Goal: Information Seeking & Learning: Learn about a topic

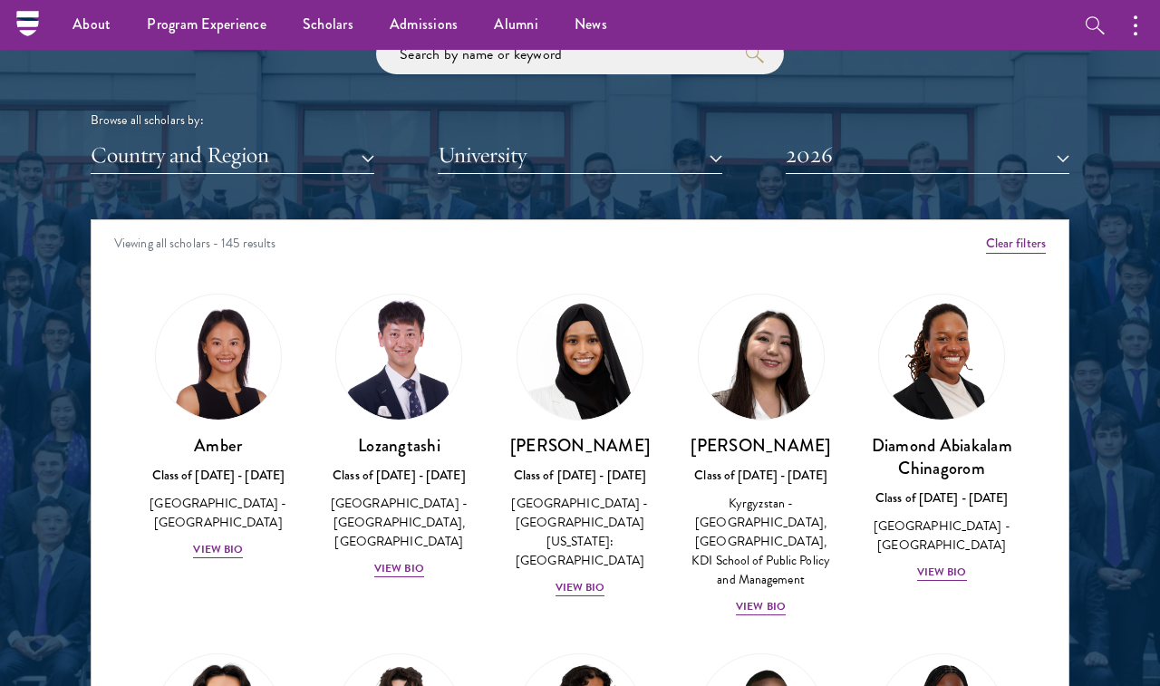
scroll to position [2119, 0]
click at [721, 153] on button "University" at bounding box center [580, 155] width 284 height 37
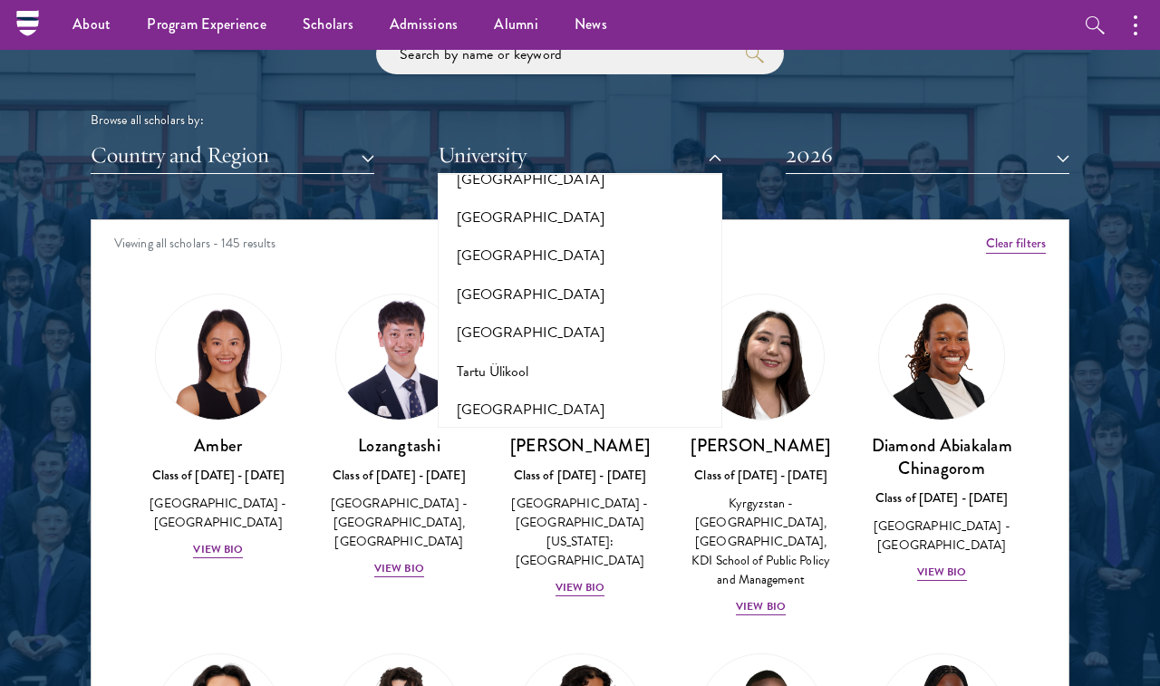
scroll to position [11827, 0]
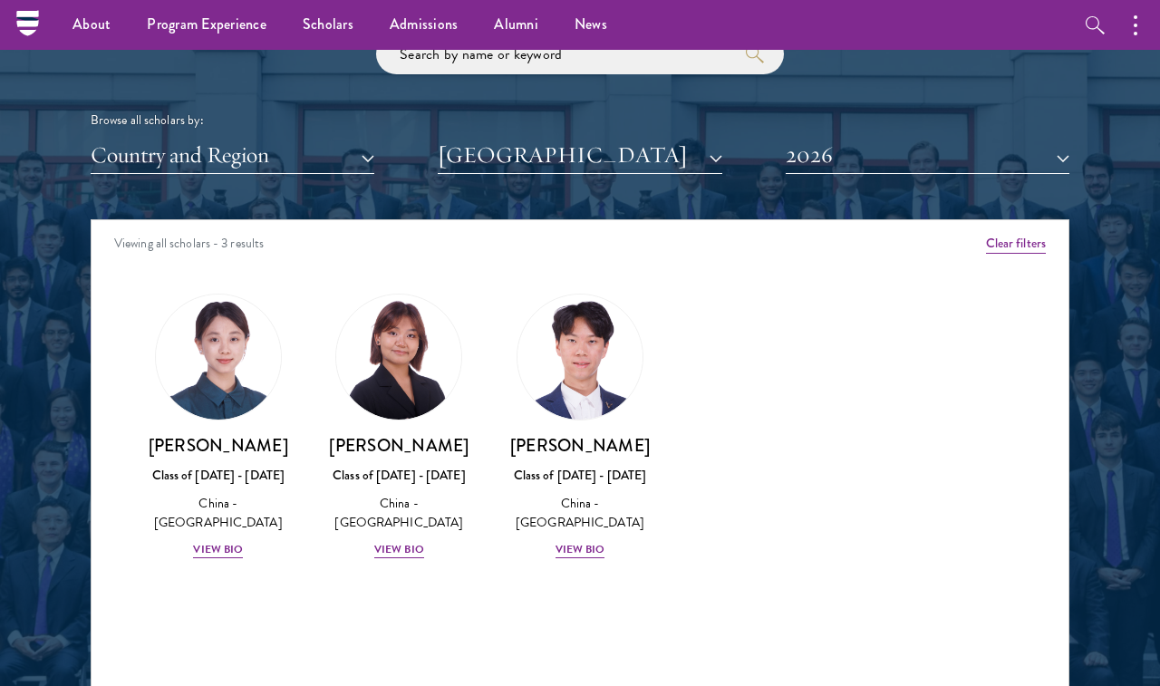
click at [708, 153] on button "[GEOGRAPHIC_DATA]" at bounding box center [580, 155] width 284 height 37
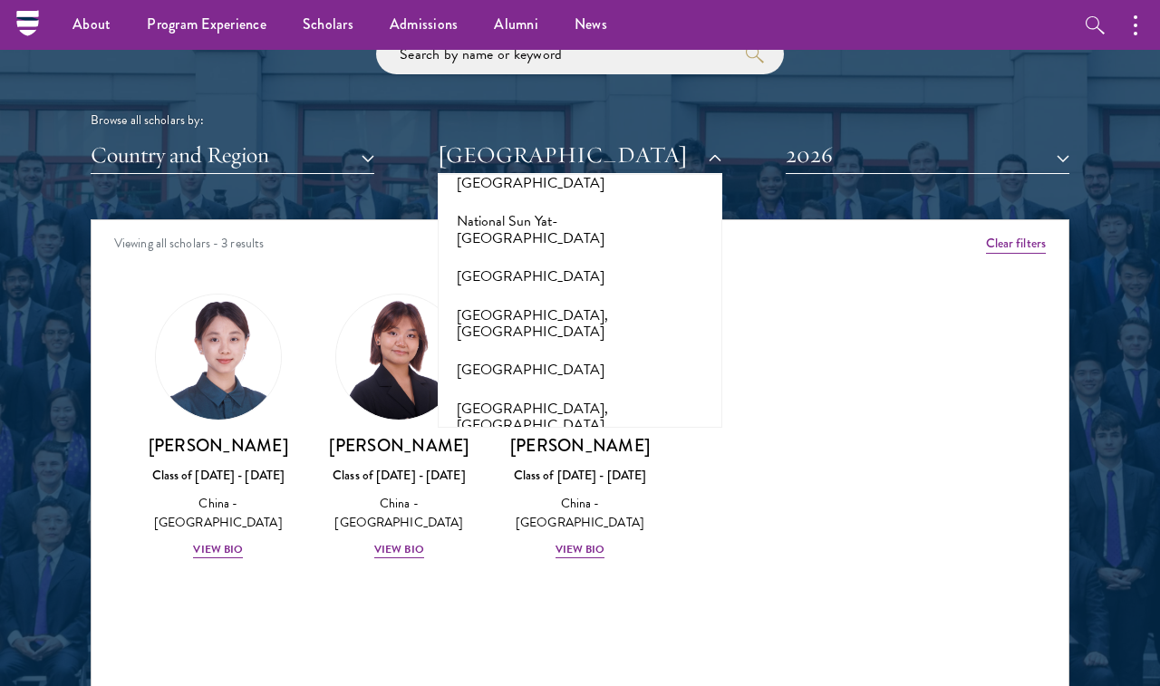
scroll to position [8394, 0]
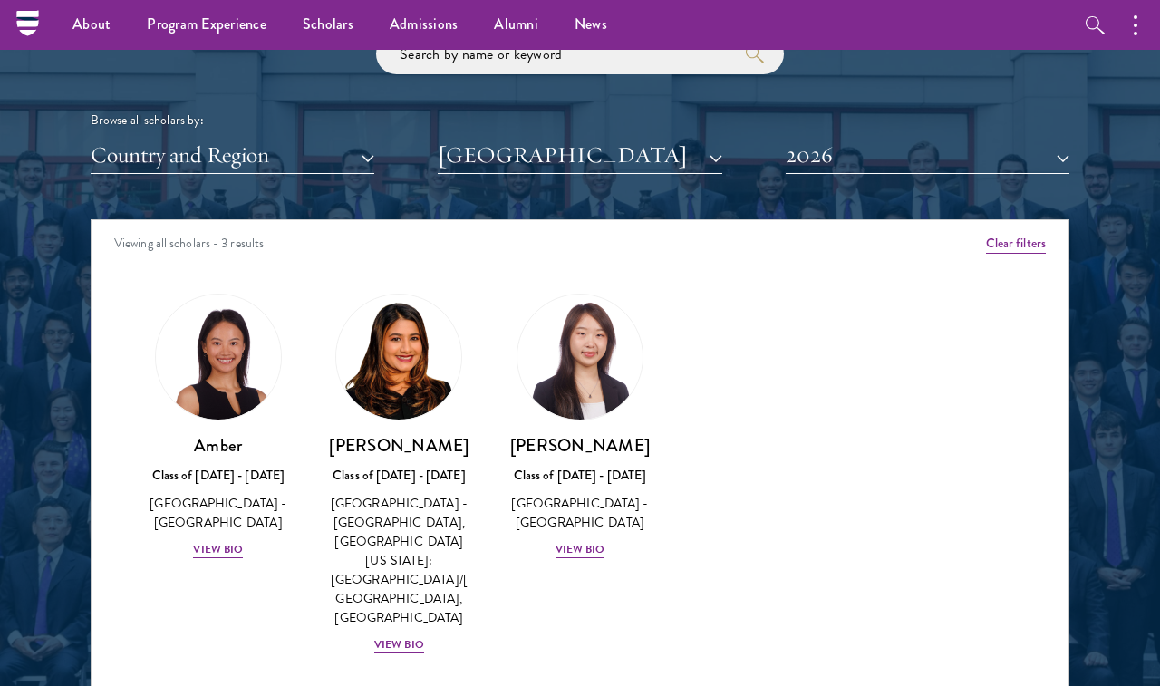
click at [714, 149] on button "[GEOGRAPHIC_DATA]" at bounding box center [580, 155] width 284 height 37
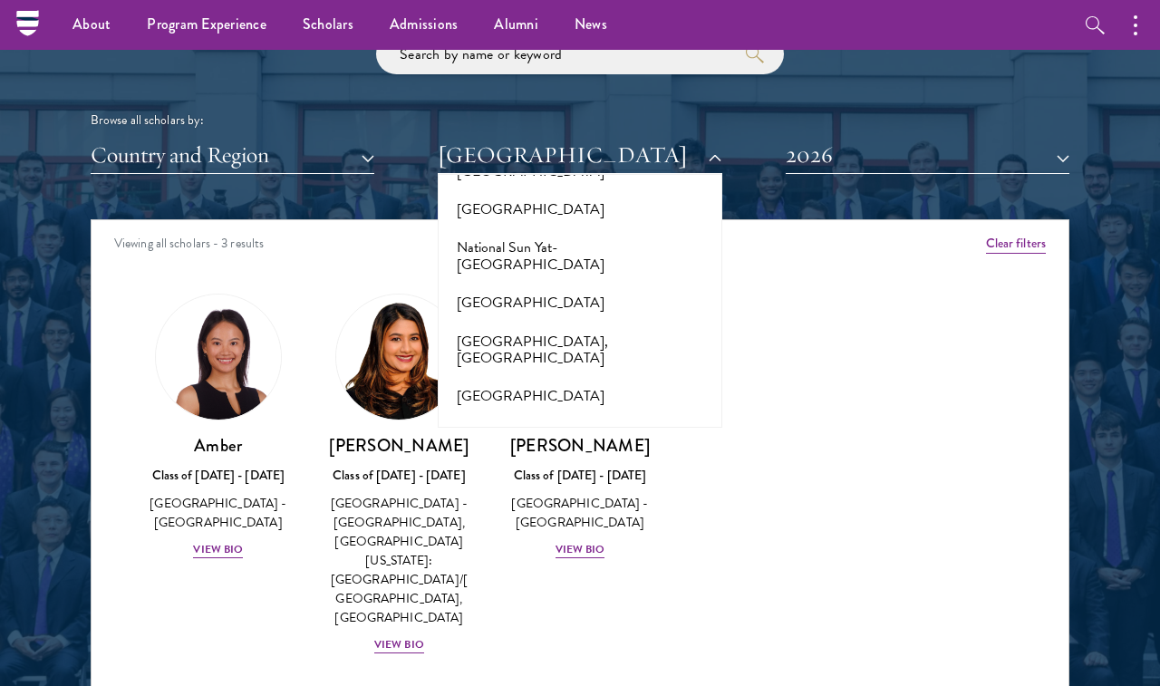
click at [859, 412] on div "Amber Class of [DATE] - [DATE] [GEOGRAPHIC_DATA] - [GEOGRAPHIC_DATA] View Bio C…" at bounding box center [580, 490] width 977 height 439
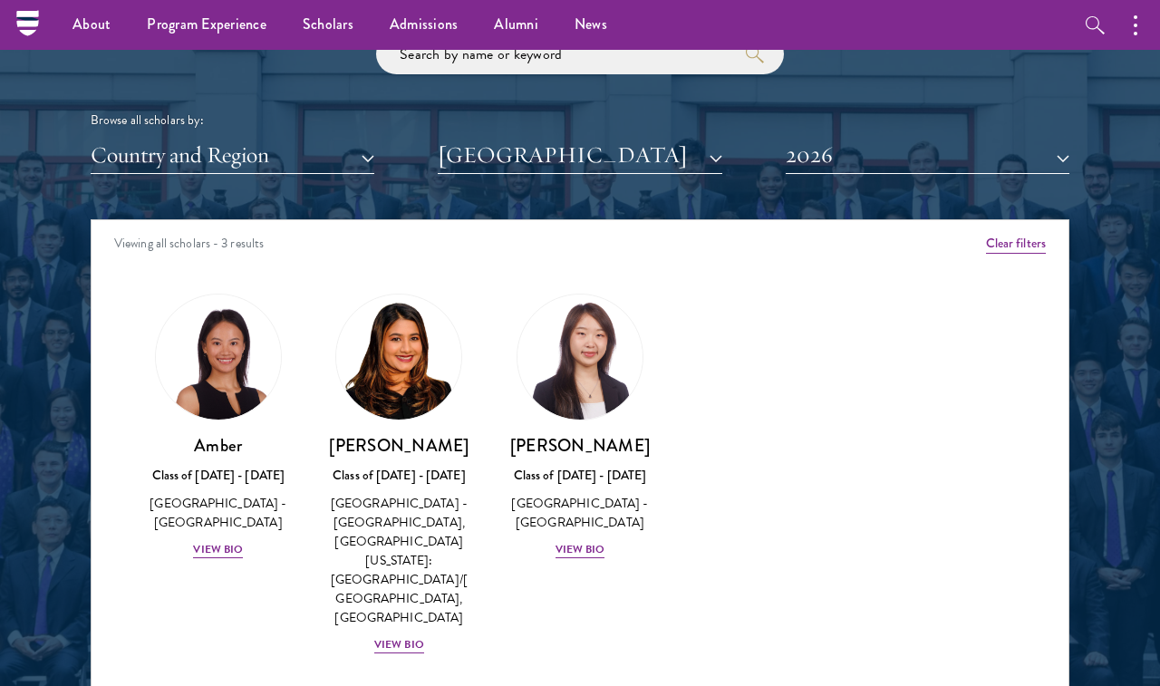
click at [707, 153] on button "[GEOGRAPHIC_DATA]" at bounding box center [580, 155] width 284 height 37
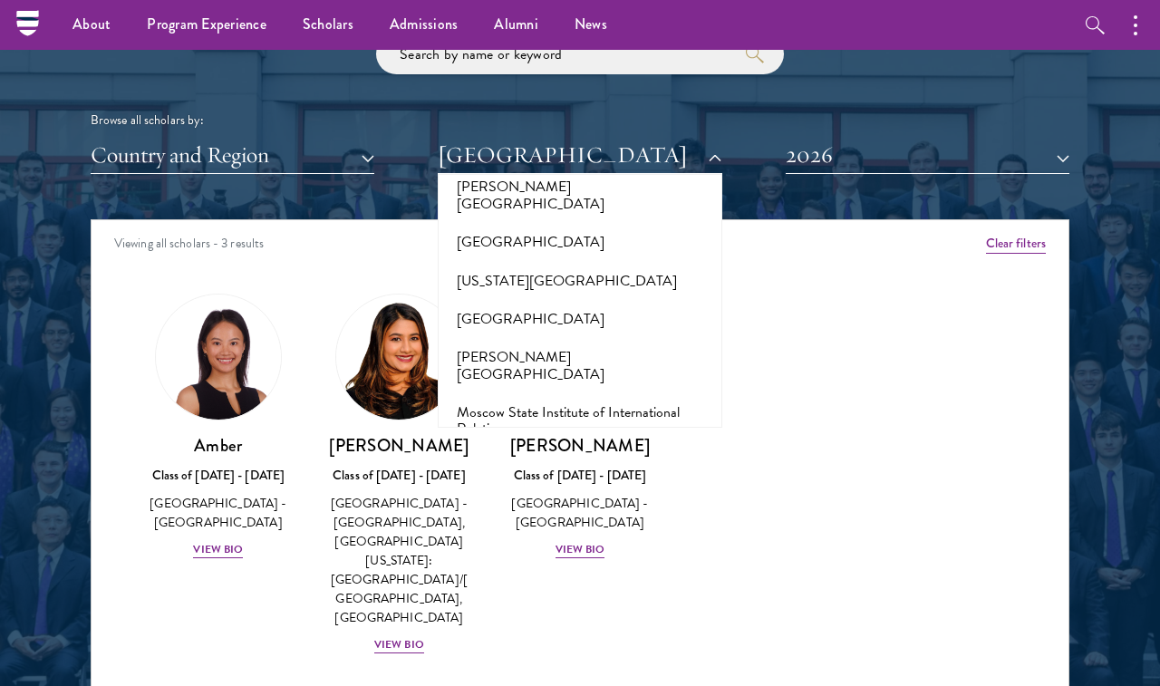
scroll to position [7601, 0]
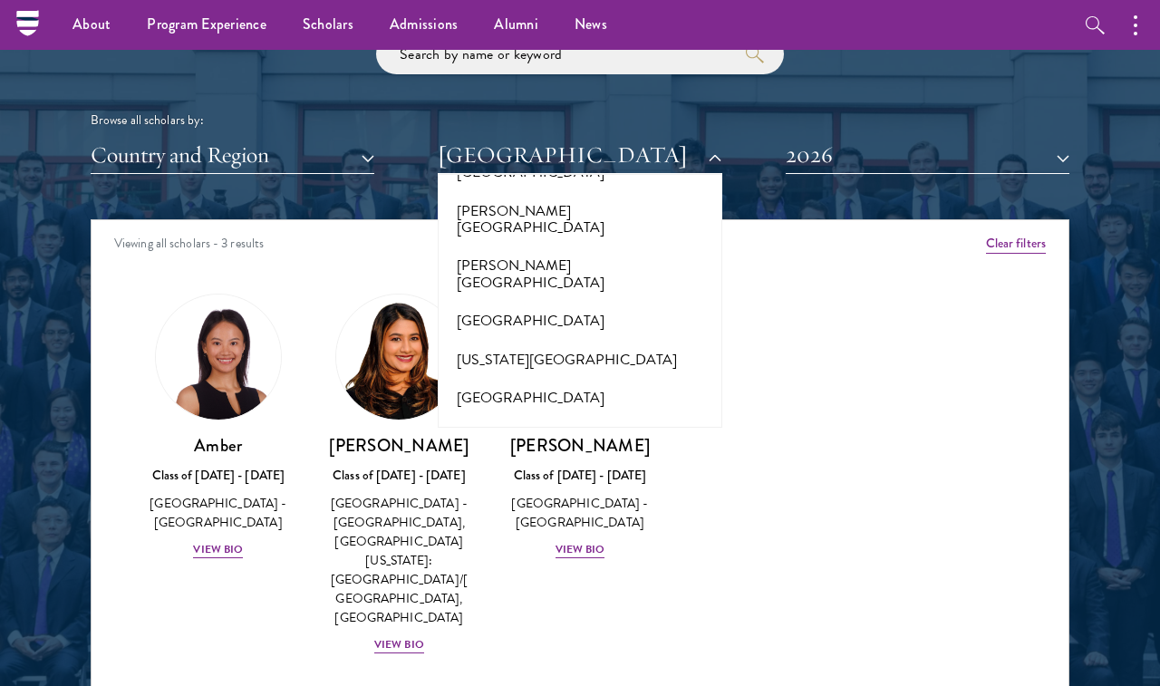
click at [910, 461] on div "Amber Class of [DATE] - [DATE] [GEOGRAPHIC_DATA] - [GEOGRAPHIC_DATA] View Bio C…" at bounding box center [580, 490] width 977 height 439
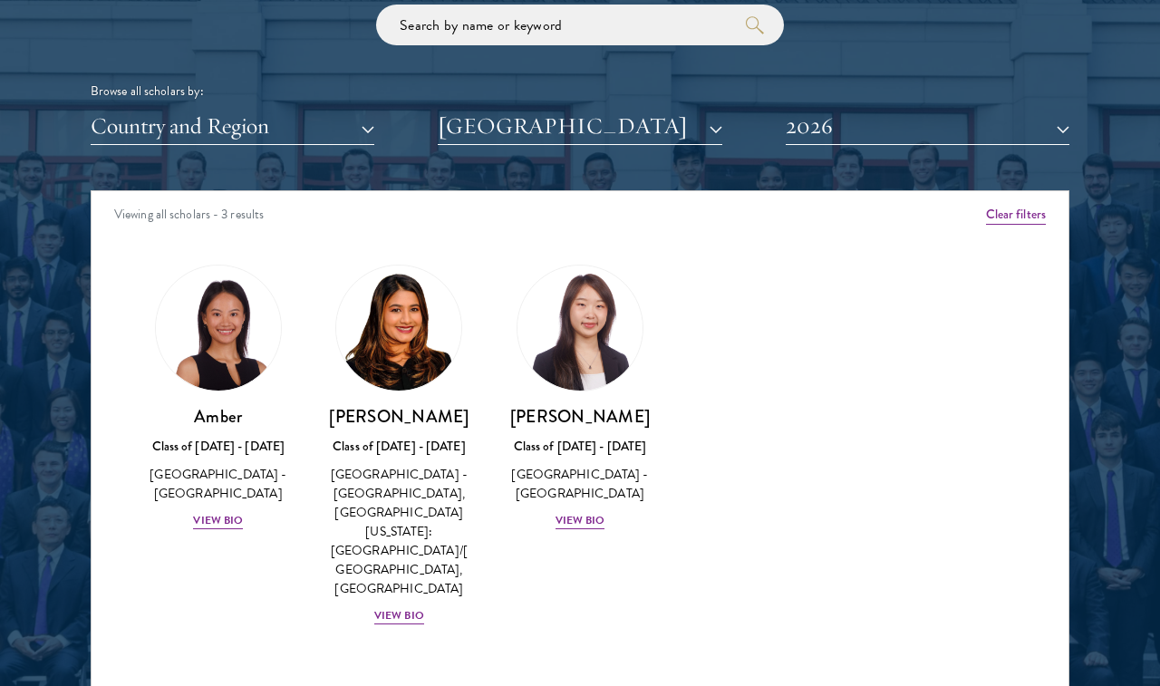
scroll to position [2152, 0]
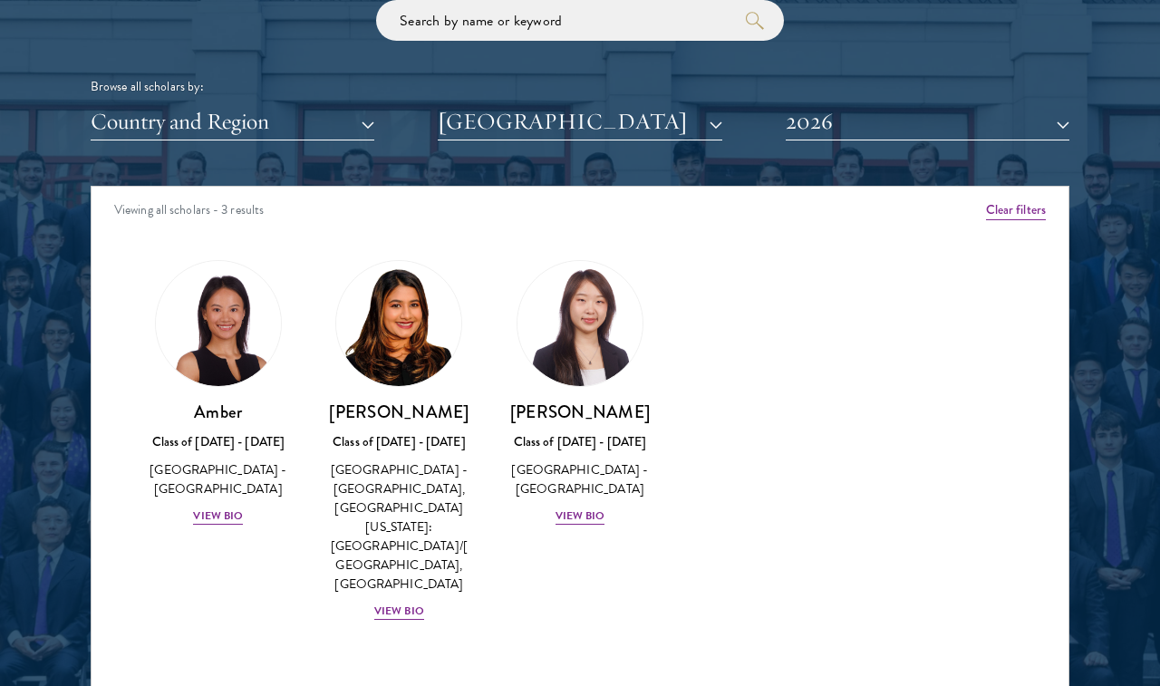
click at [359, 112] on button "Country and Region" at bounding box center [233, 121] width 284 height 37
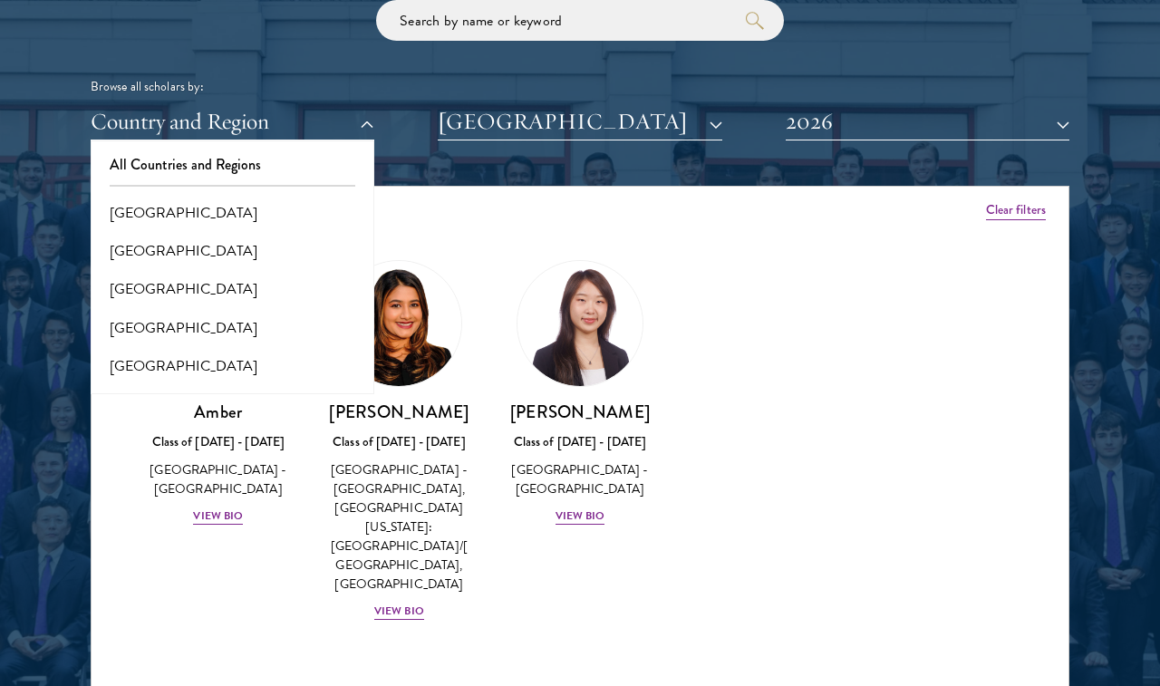
click at [713, 122] on button "[GEOGRAPHIC_DATA]" at bounding box center [580, 121] width 284 height 37
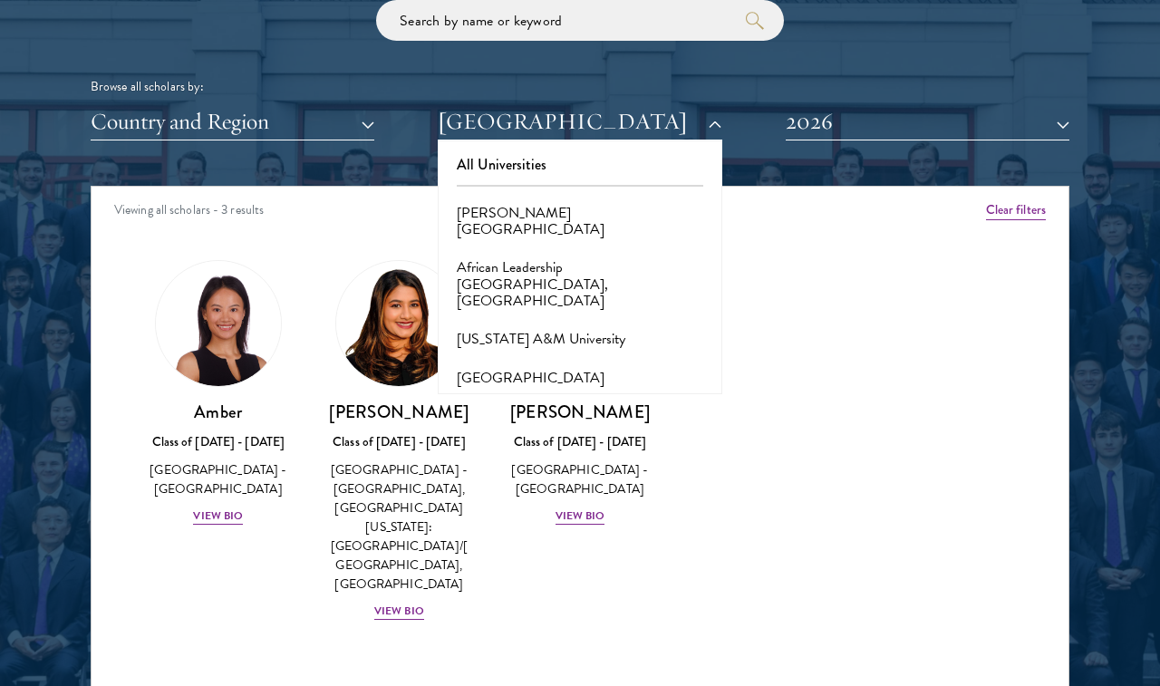
scroll to position [0, 0]
click at [541, 160] on button "All Universities" at bounding box center [579, 165] width 273 height 38
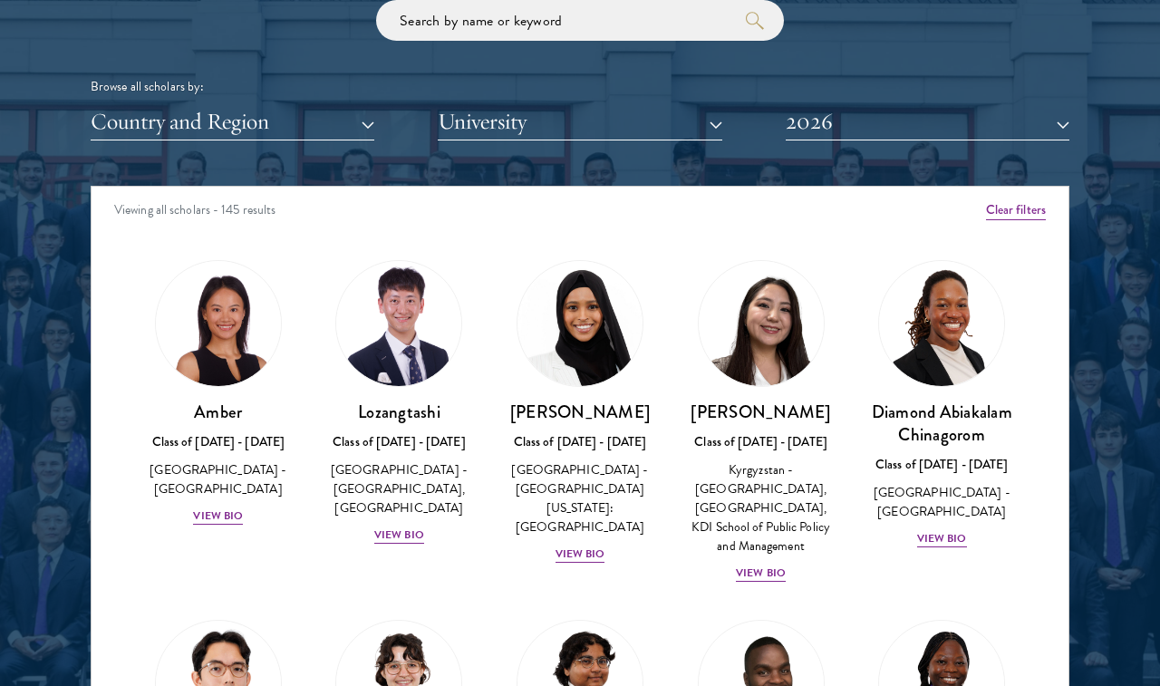
click at [362, 119] on button "Country and Region" at bounding box center [233, 121] width 284 height 37
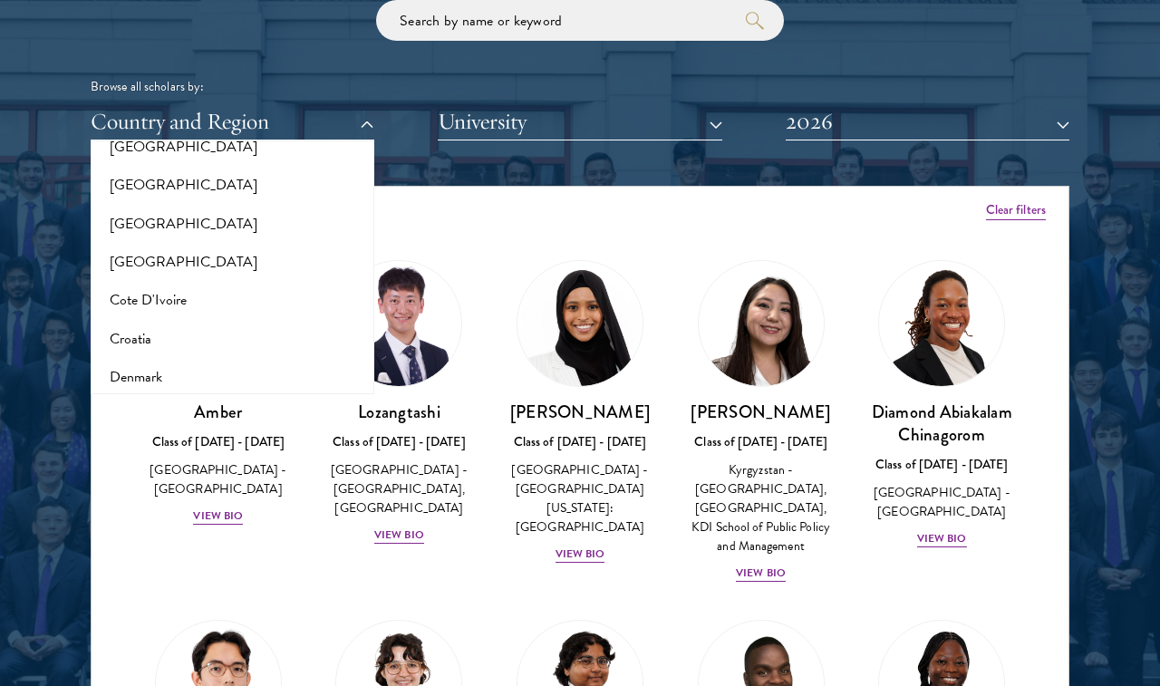
scroll to position [676, 0]
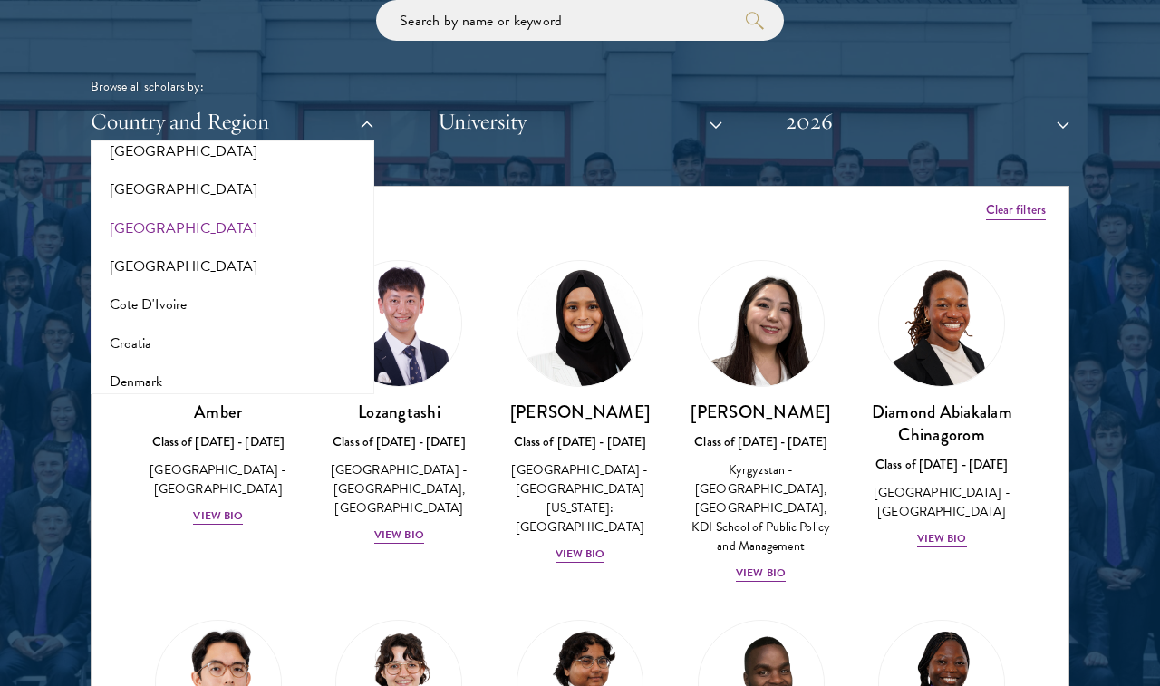
click at [200, 211] on button "[GEOGRAPHIC_DATA]" at bounding box center [232, 228] width 273 height 38
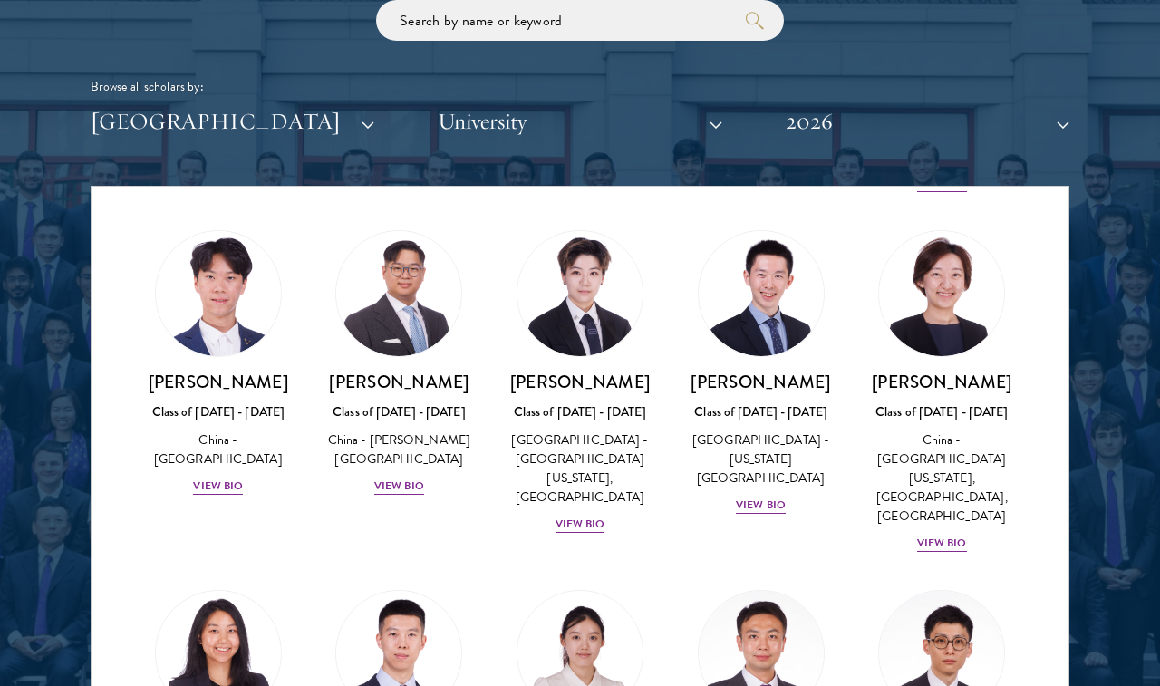
scroll to position [726, 0]
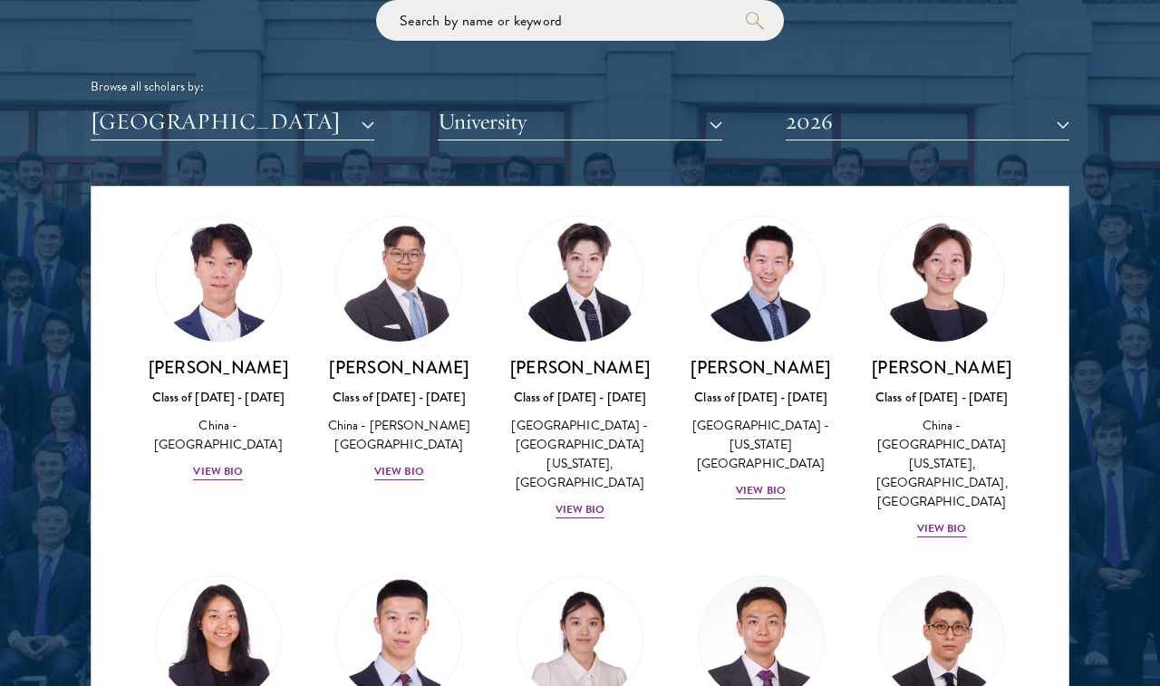
click at [414, 574] on img at bounding box center [399, 639] width 138 height 138
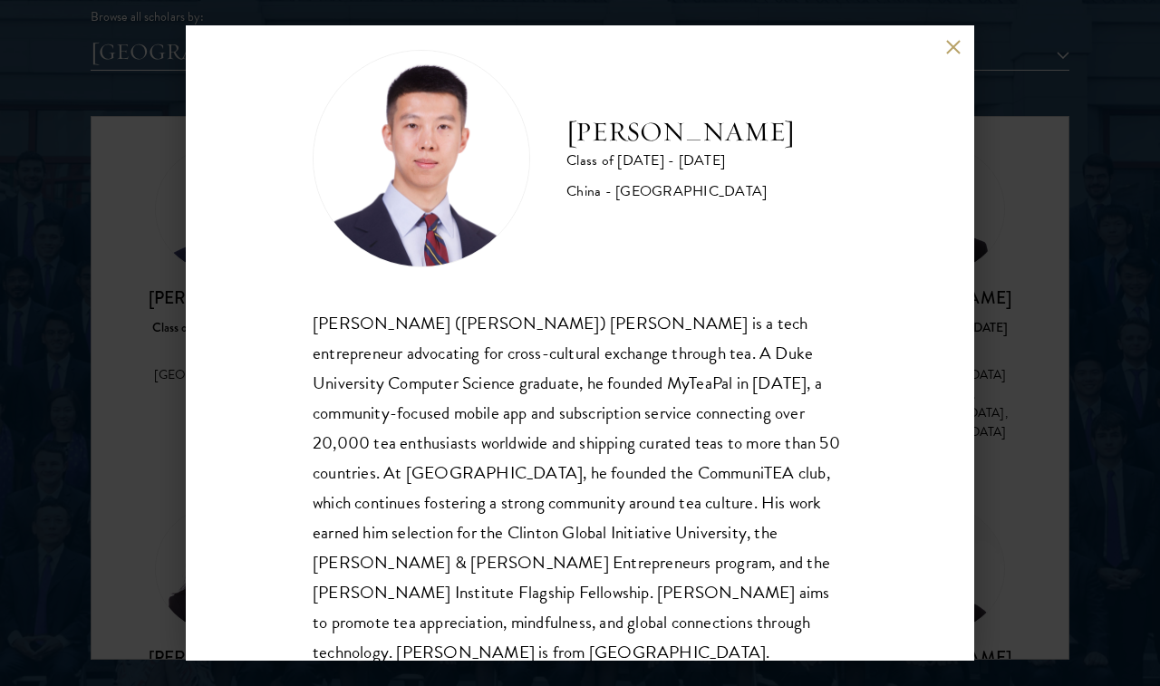
scroll to position [34, 0]
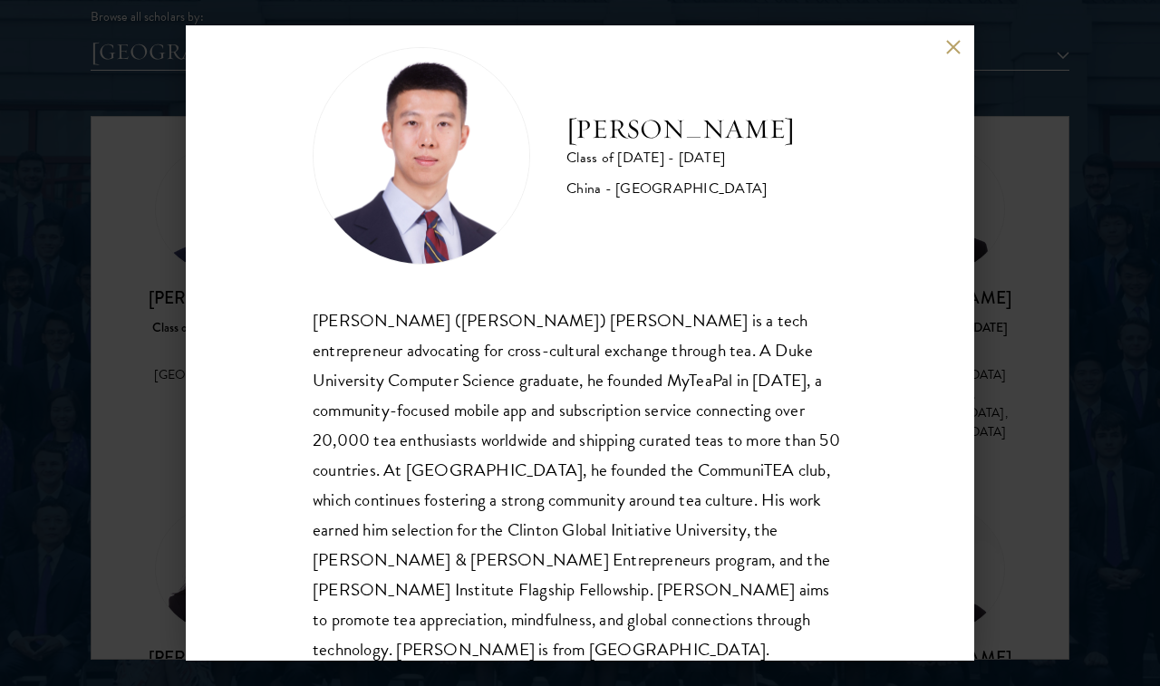
click at [959, 44] on button at bounding box center [953, 47] width 15 height 15
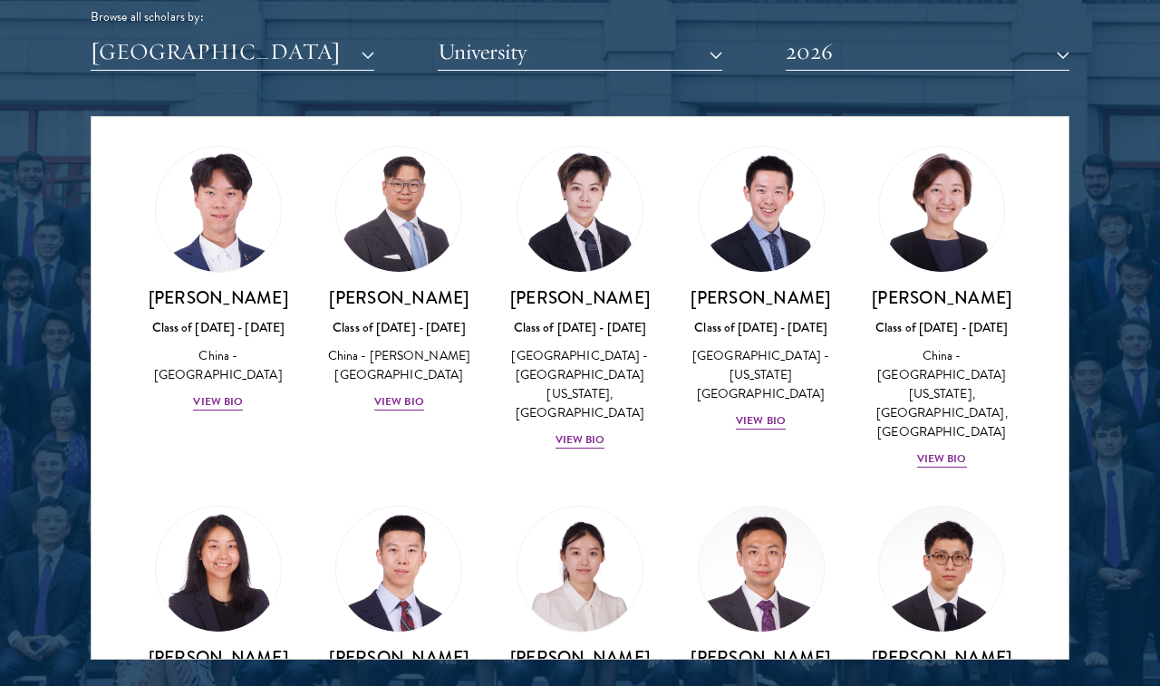
click at [389, 59] on div "[GEOGRAPHIC_DATA] All Countries and Regions [GEOGRAPHIC_DATA] [GEOGRAPHIC_DATA]…" at bounding box center [580, 52] width 979 height 37
click at [407, 76] on div "Scholar Directory Congratulations and welcome to the Schwarzman Scholars Class …" at bounding box center [580, 199] width 979 height 922
click at [393, 60] on div "[GEOGRAPHIC_DATA] All Countries and Regions [GEOGRAPHIC_DATA] [GEOGRAPHIC_DATA]…" at bounding box center [580, 52] width 979 height 37
click at [374, 38] on button "[GEOGRAPHIC_DATA]" at bounding box center [233, 52] width 284 height 37
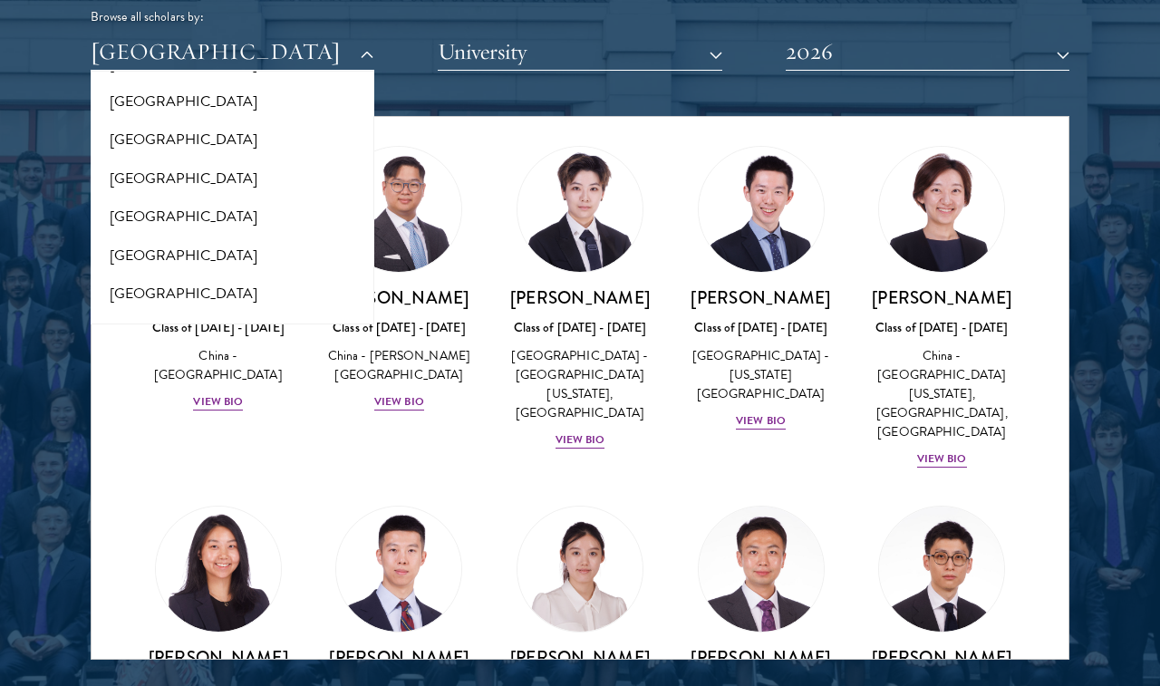
scroll to position [3708, 0]
click at [228, 199] on button "[GEOGRAPHIC_DATA]" at bounding box center [232, 218] width 273 height 38
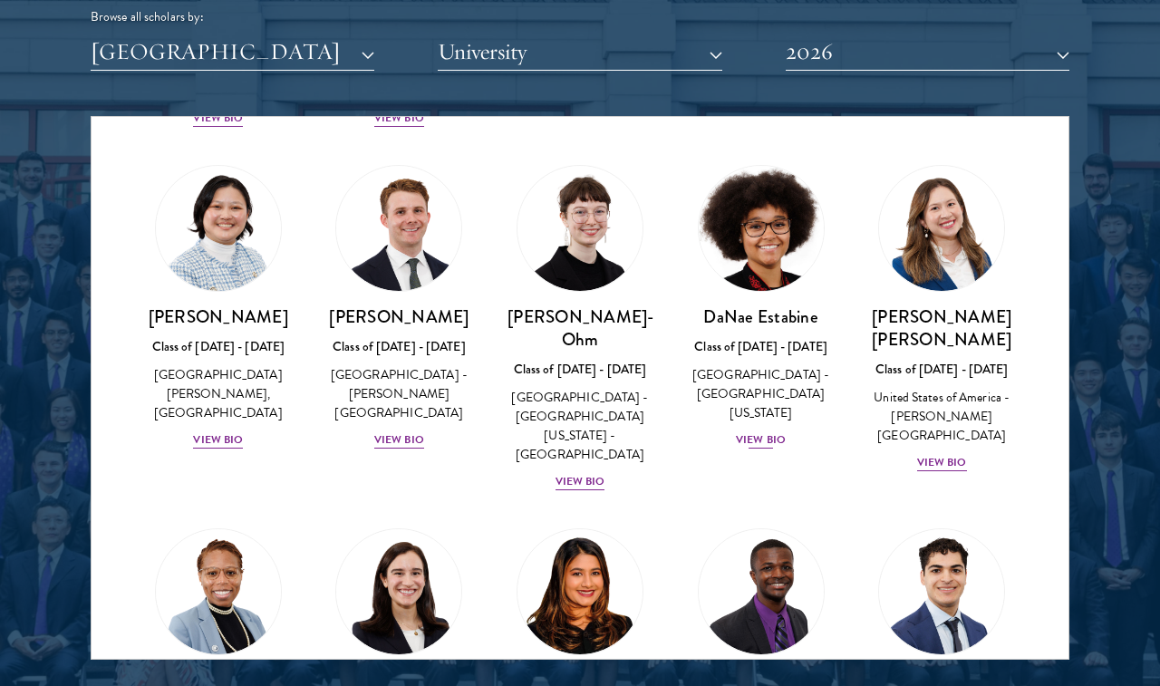
click at [782, 215] on img at bounding box center [762, 229] width 138 height 138
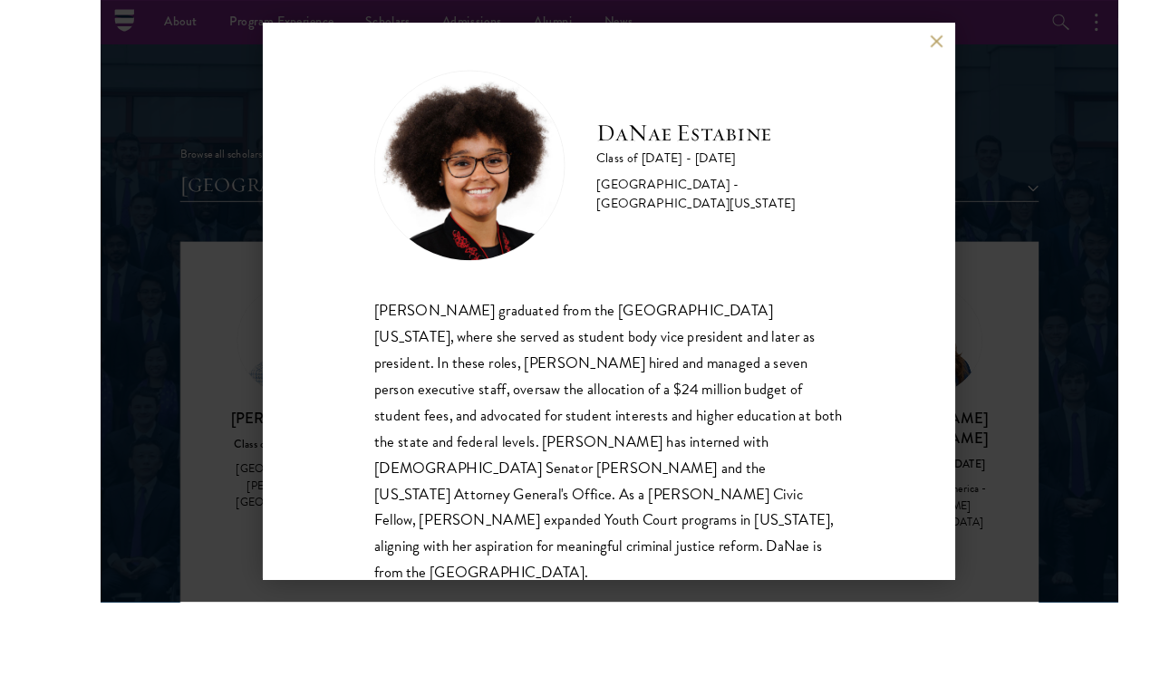
scroll to position [2108, 0]
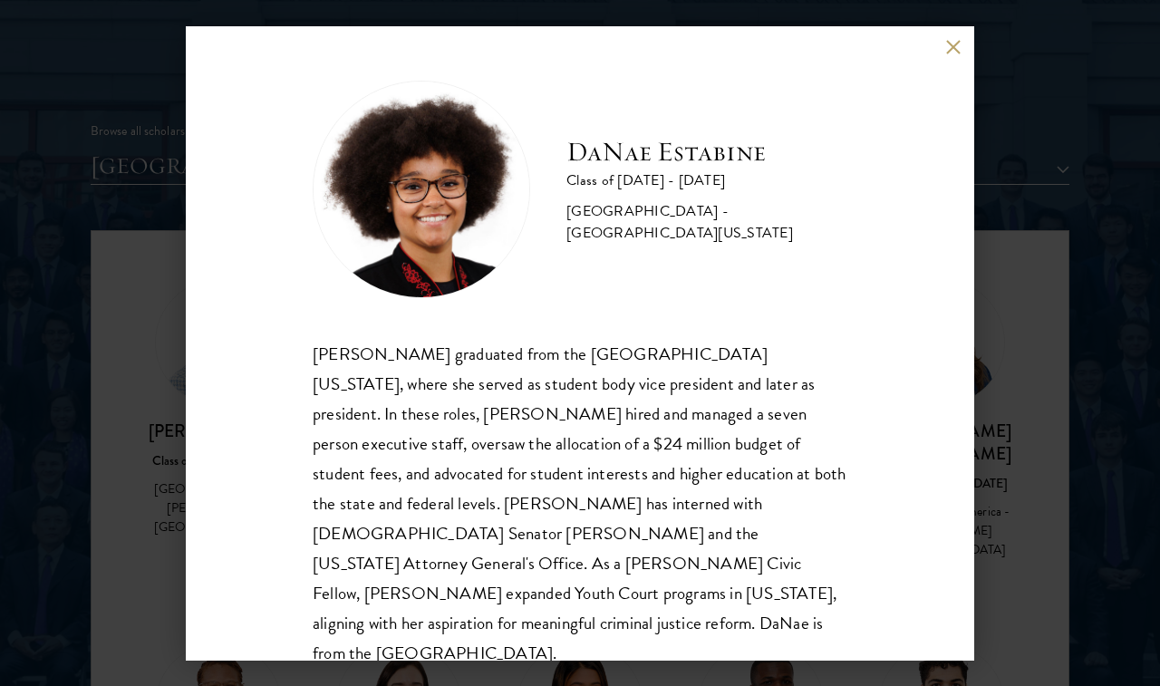
click at [956, 55] on button at bounding box center [953, 47] width 15 height 15
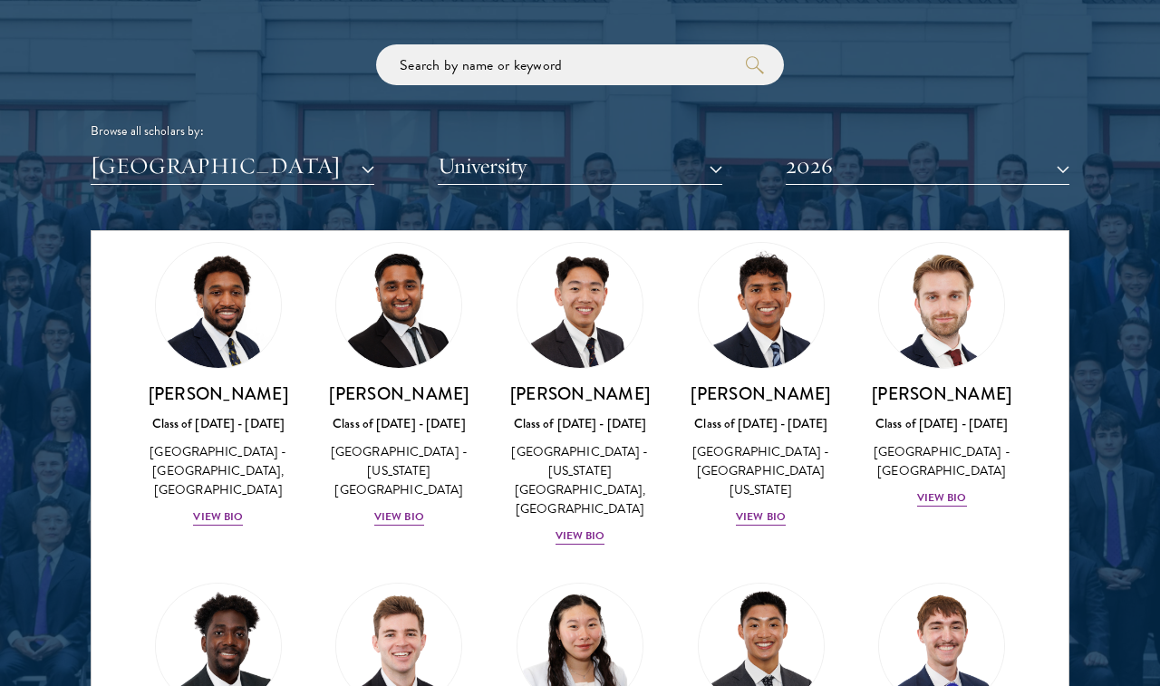
scroll to position [3264, 0]
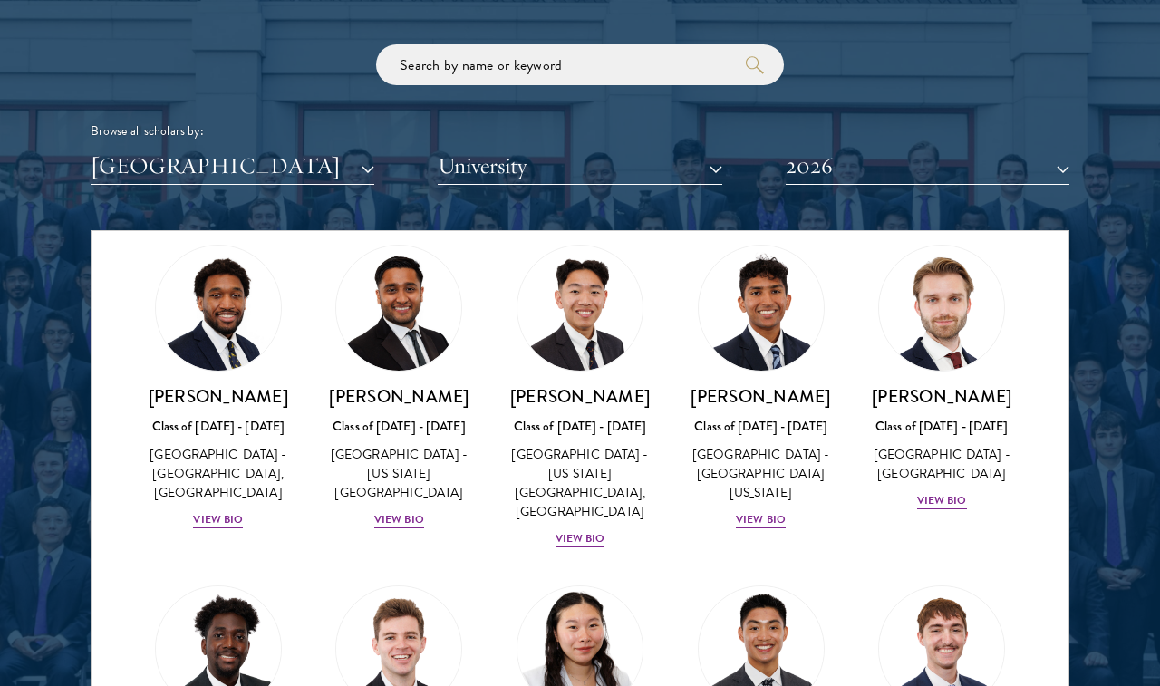
click at [583, 580] on img at bounding box center [580, 649] width 138 height 138
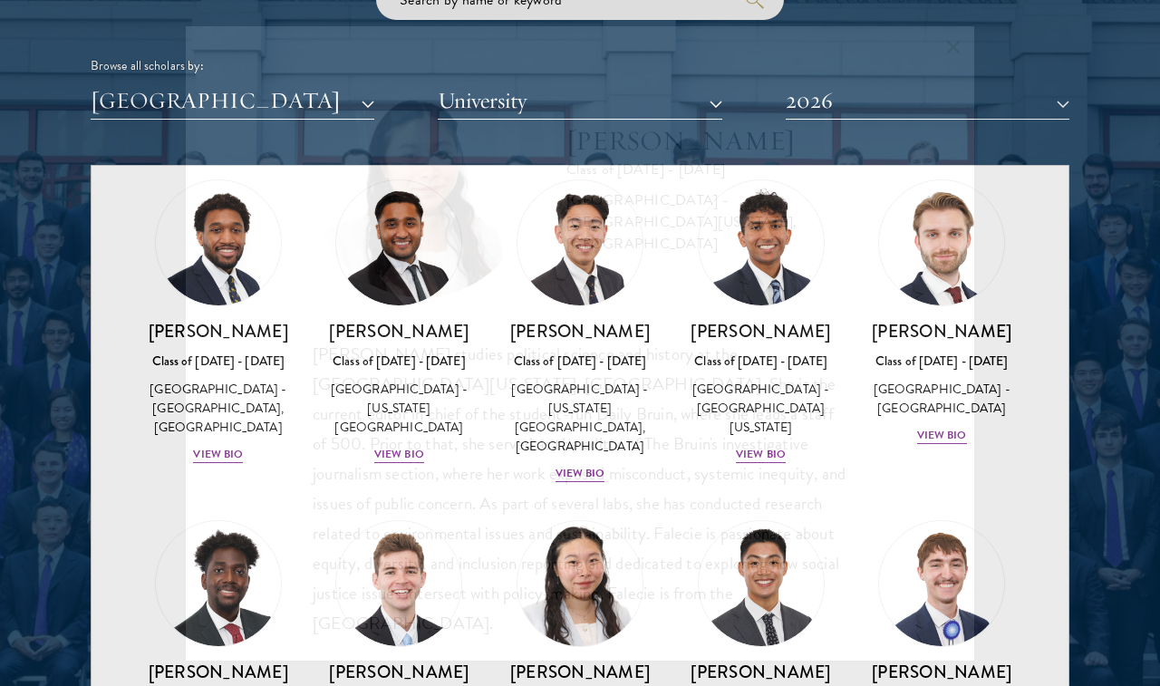
scroll to position [2178, 0]
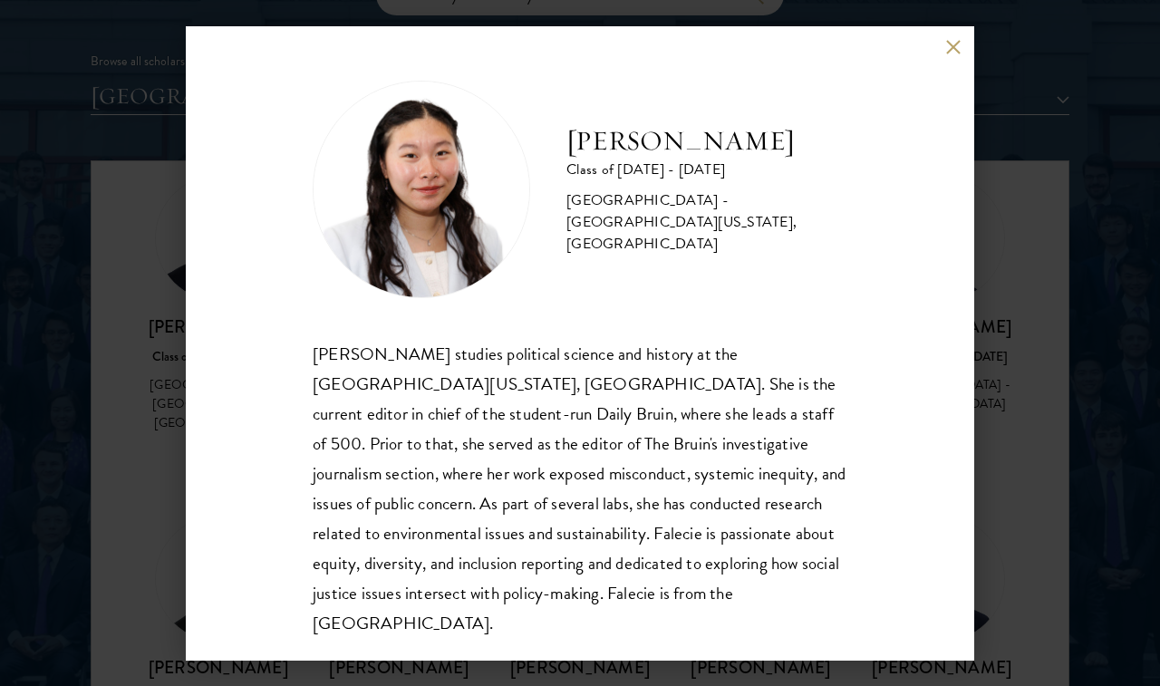
click at [955, 47] on button at bounding box center [953, 47] width 15 height 15
